Goal: Find specific page/section: Find specific page/section

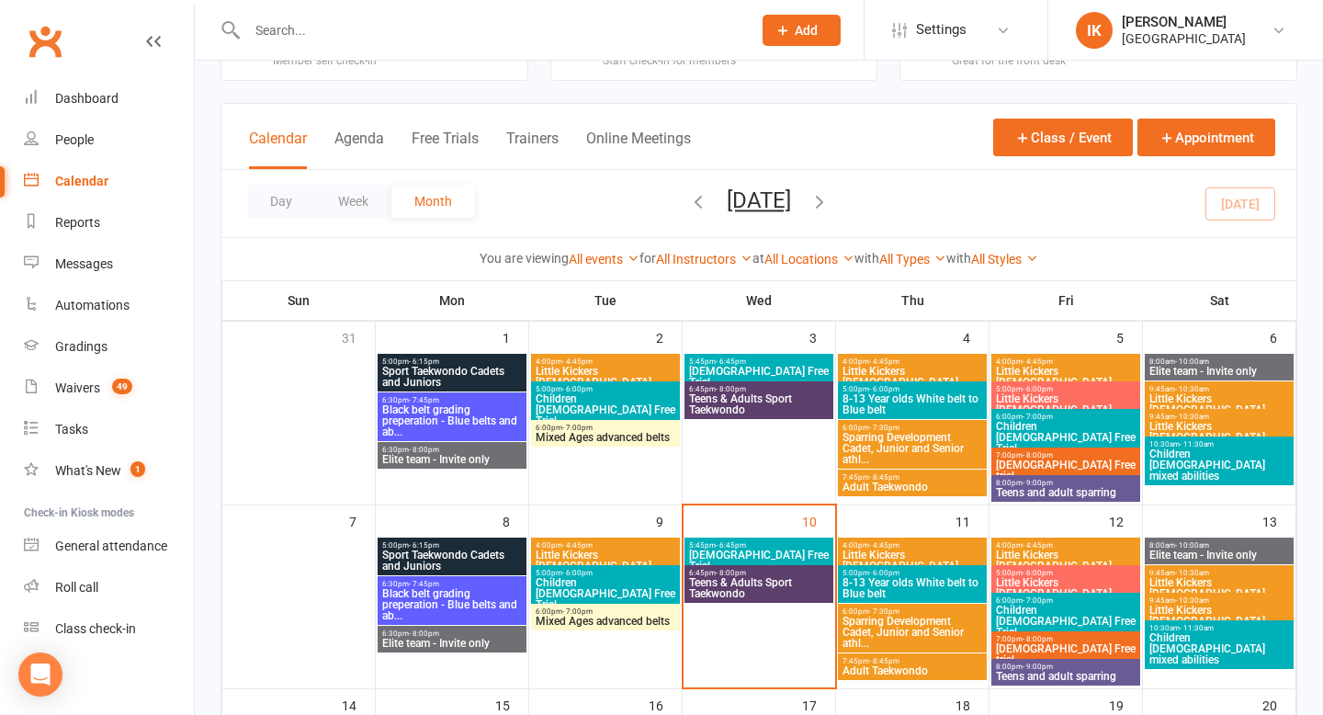
scroll to position [73, 0]
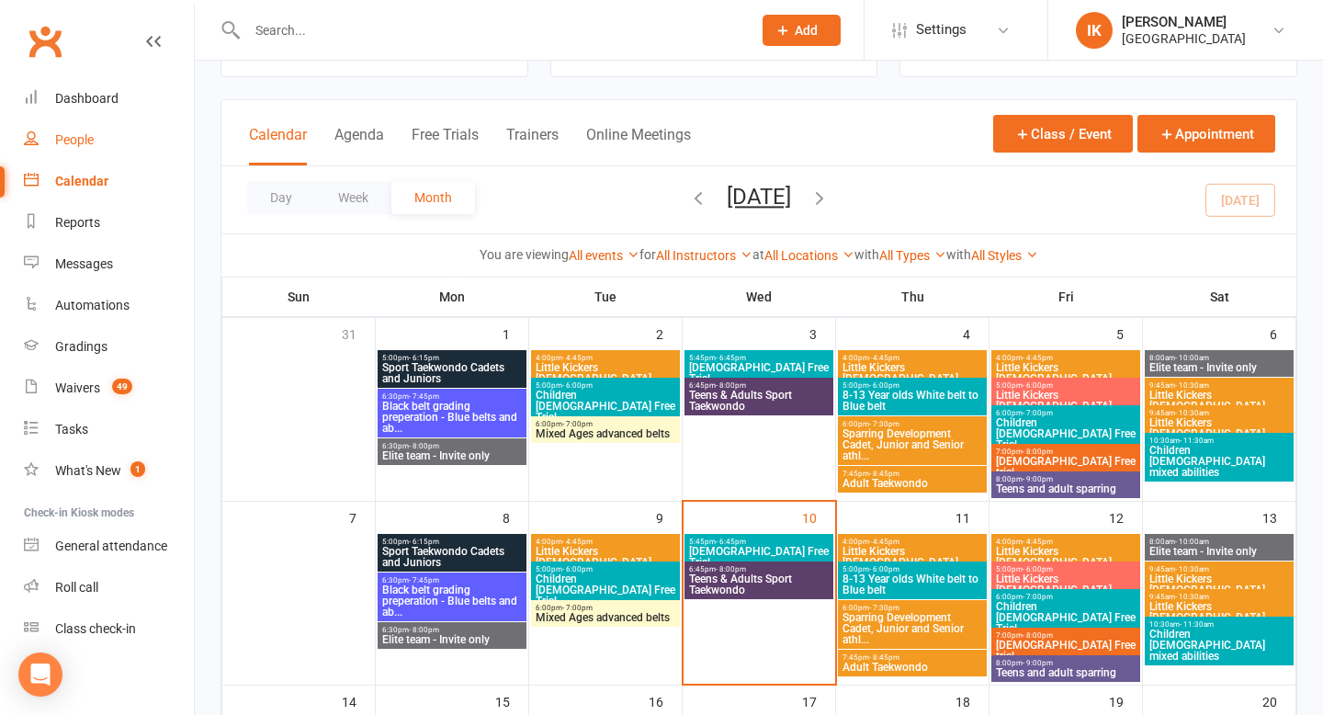
click at [113, 147] on link "People" at bounding box center [109, 139] width 170 height 41
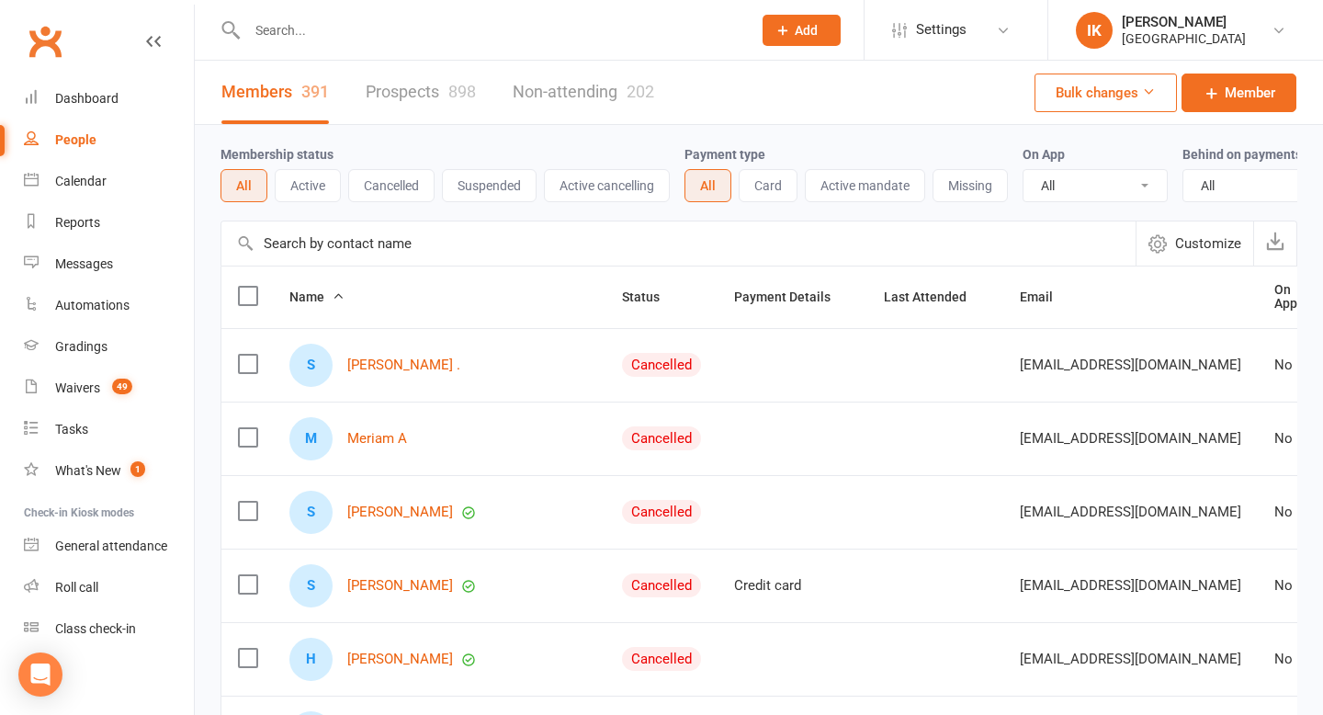
click at [299, 180] on button "Active" at bounding box center [308, 185] width 66 height 33
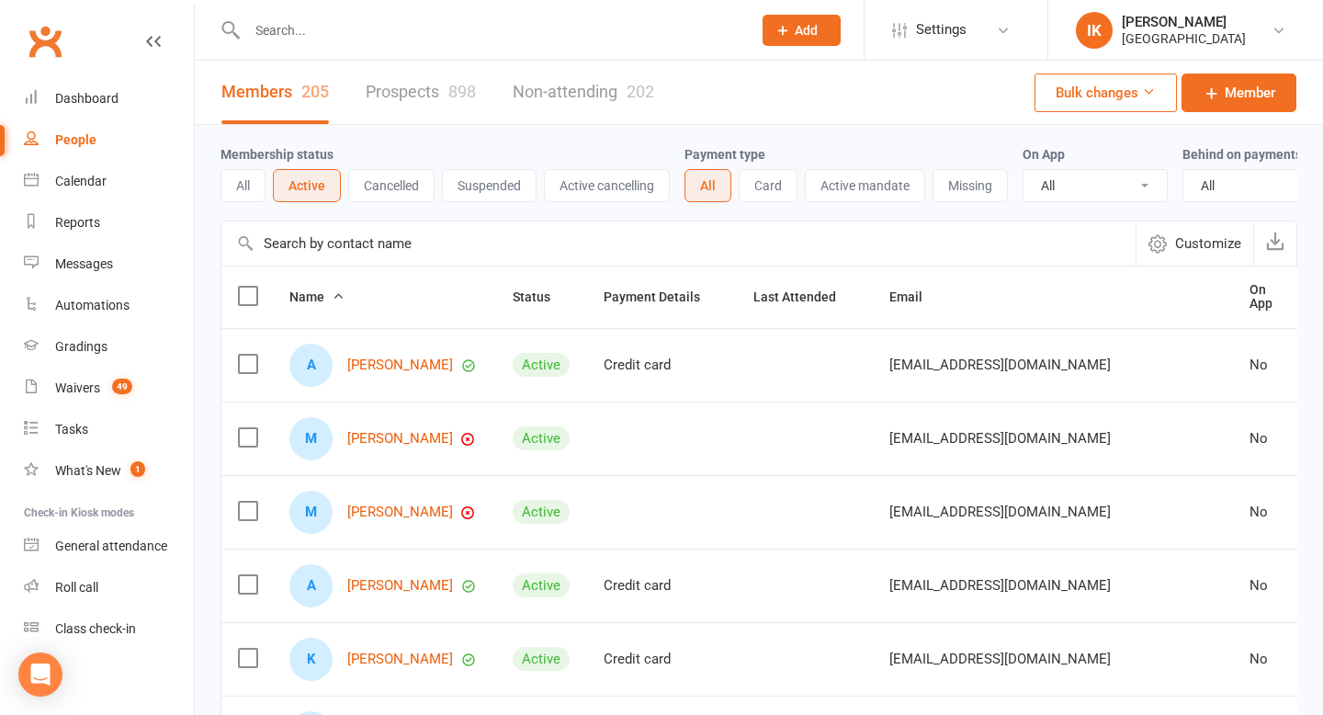
scroll to position [9, 0]
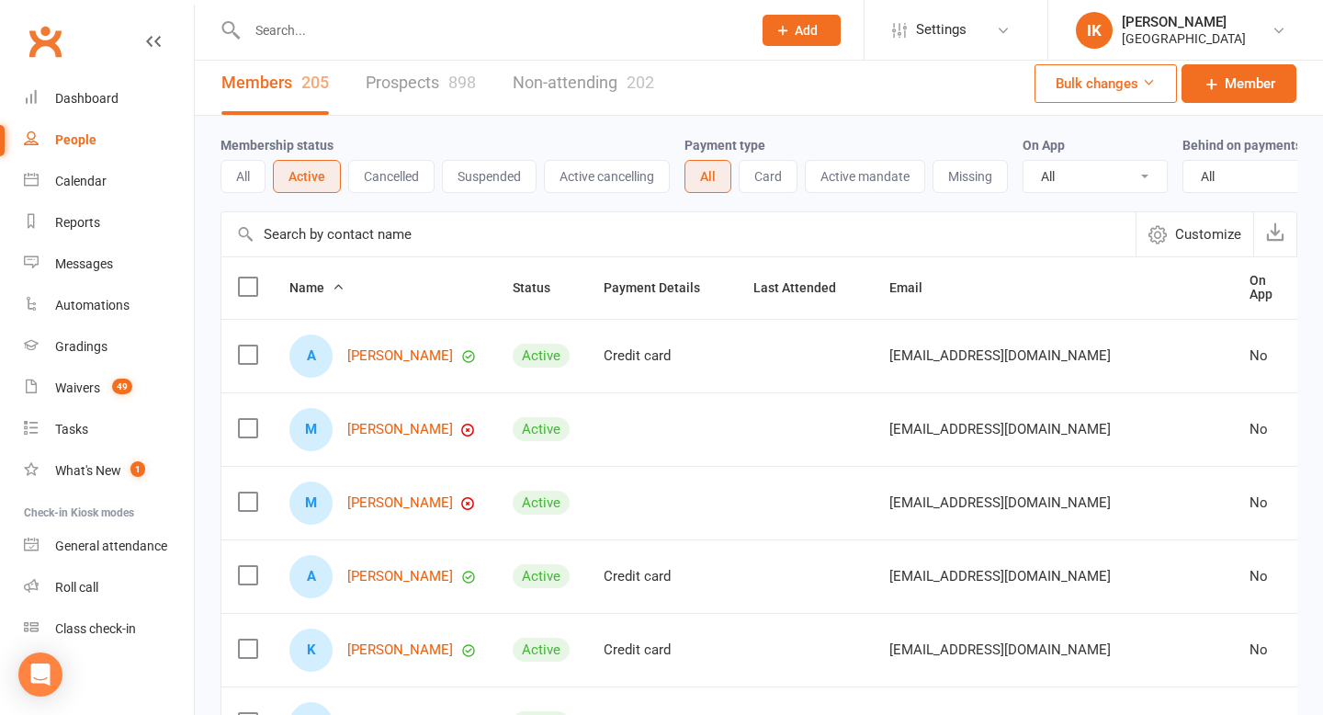
click at [242, 238] on div "Customize" at bounding box center [758, 233] width 1077 height 45
click at [243, 234] on div "Customize" at bounding box center [758, 233] width 1077 height 45
click at [452, 222] on input "text" at bounding box center [678, 234] width 914 height 44
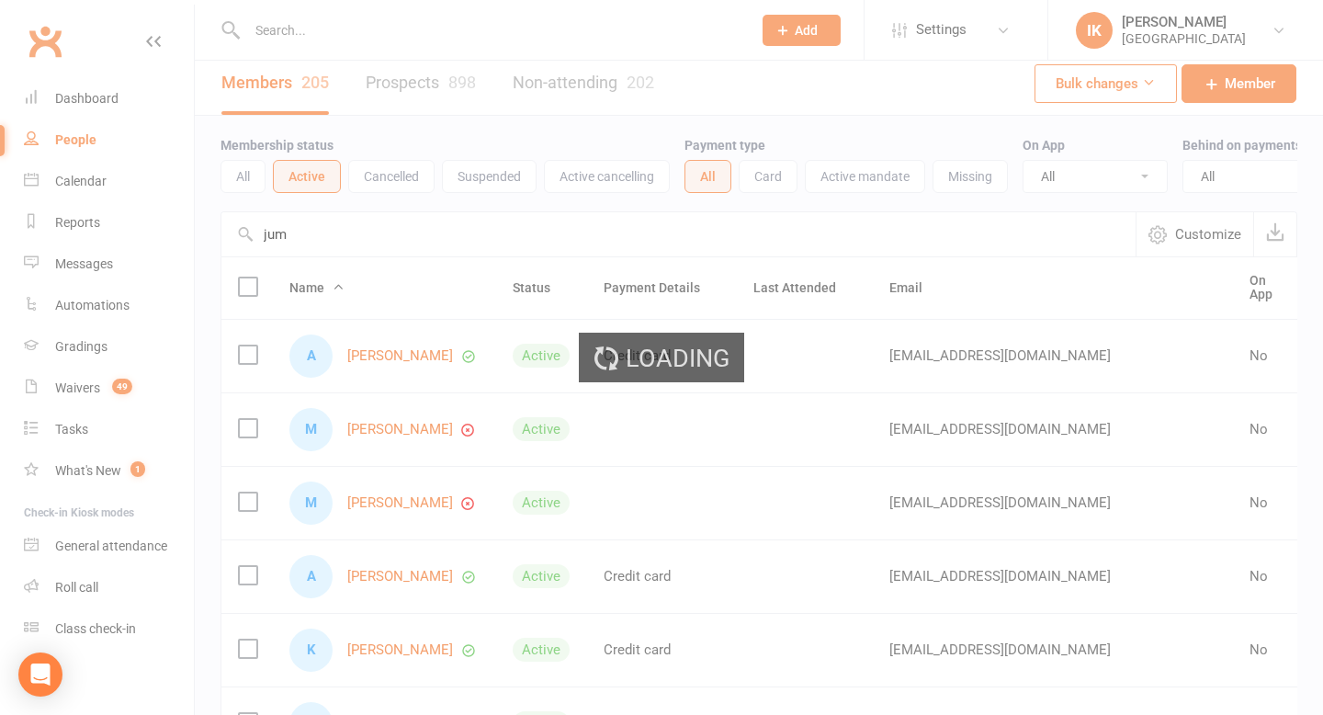
scroll to position [0, 0]
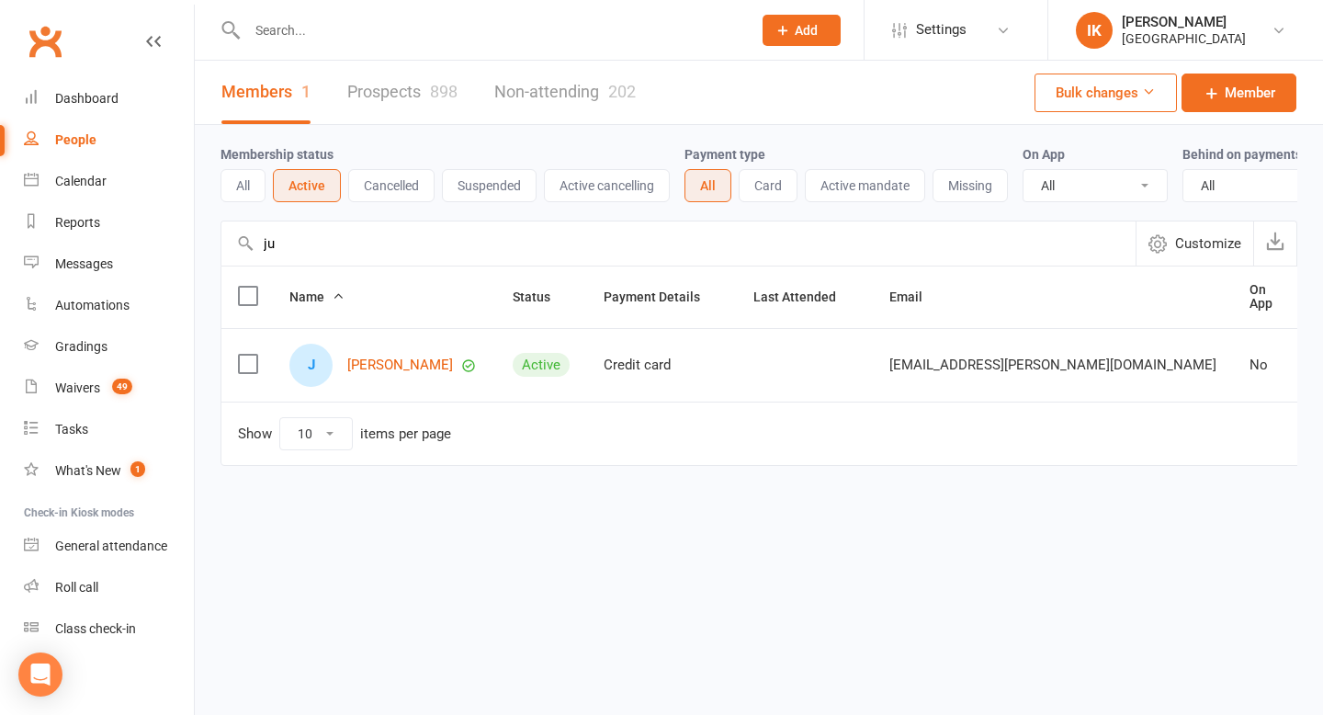
type input "j"
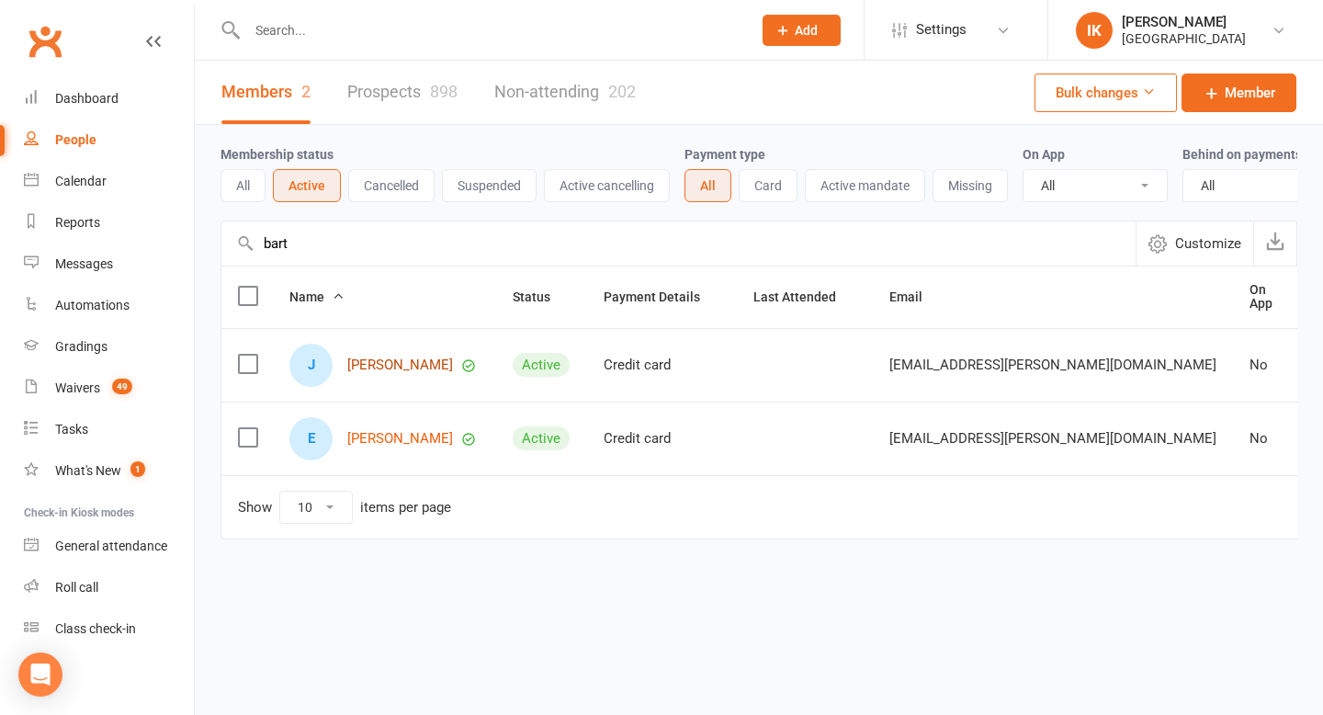
type input "bart"
click at [411, 368] on link "[PERSON_NAME]" at bounding box center [400, 365] width 106 height 16
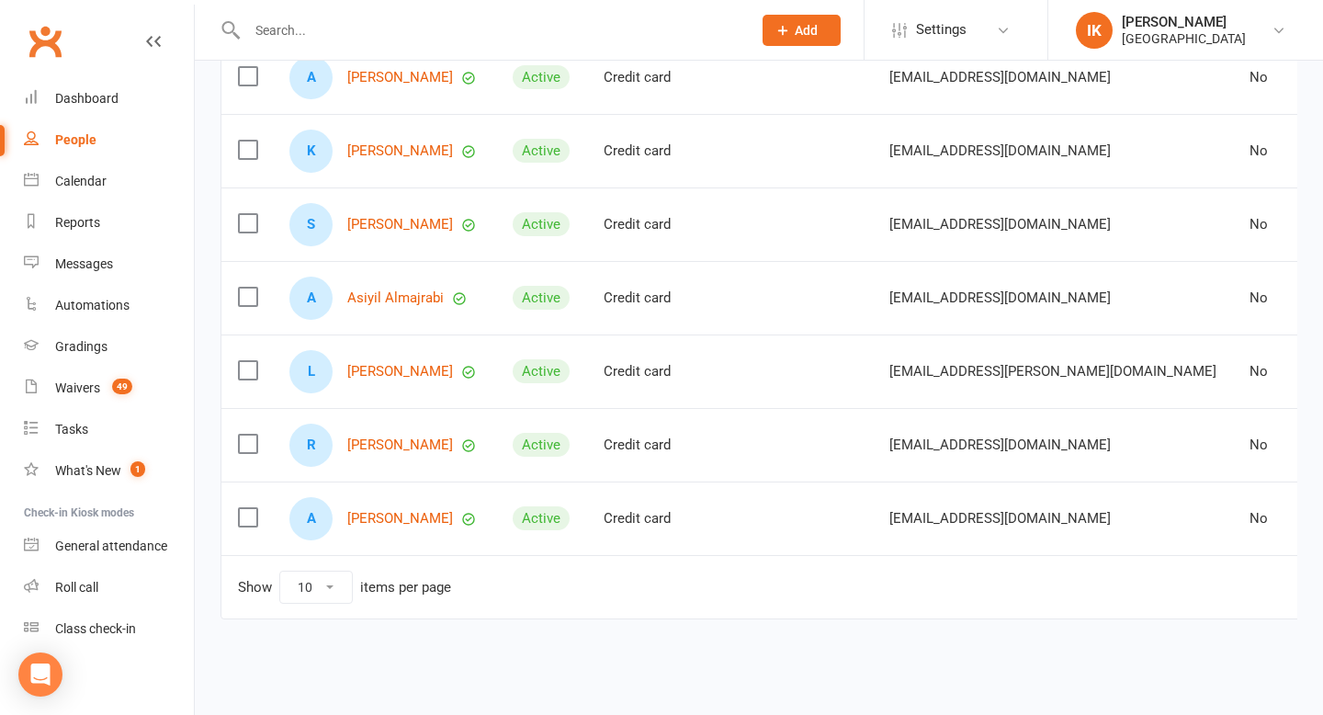
scroll to position [511, 0]
